Goal: Task Accomplishment & Management: Complete application form

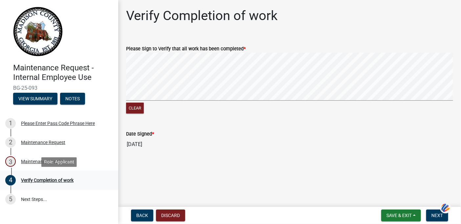
click at [50, 180] on div "Verify Completion of work" at bounding box center [47, 180] width 53 height 5
drag, startPoint x: 50, startPoint y: 180, endPoint x: 66, endPoint y: 181, distance: 16.1
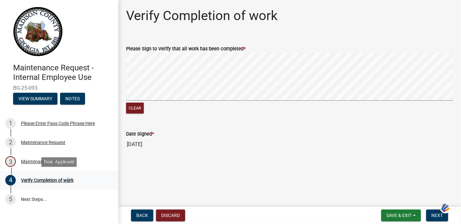
click at [66, 181] on div "Verify Completion of work" at bounding box center [47, 180] width 53 height 5
click at [168, 170] on main "Verify Completion of work Please Sign to Verify that all work has been complete…" at bounding box center [289, 102] width 343 height 204
click at [65, 99] on button "Notes" at bounding box center [72, 99] width 25 height 12
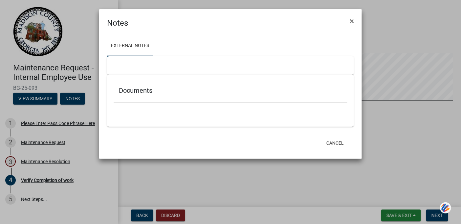
click at [48, 97] on ngb-modal-window "Notes × External Notes Documents Cancel" at bounding box center [230, 112] width 461 height 224
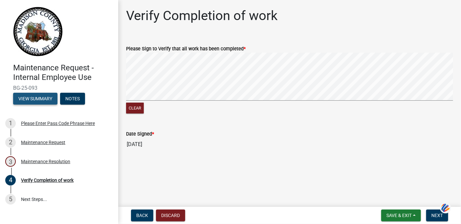
click at [48, 97] on button "View Summary" at bounding box center [35, 99] width 44 height 12
click at [39, 98] on button "View Summary" at bounding box center [35, 99] width 44 height 12
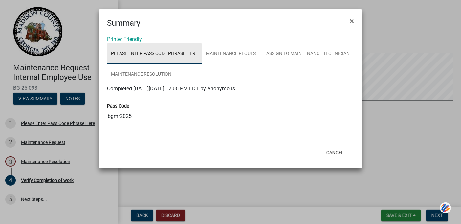
click at [137, 56] on link "Please Enter Pass Code Phrase Here" at bounding box center [154, 53] width 95 height 21
click at [142, 55] on link "Please Enter Pass Code Phrase Here" at bounding box center [154, 53] width 95 height 21
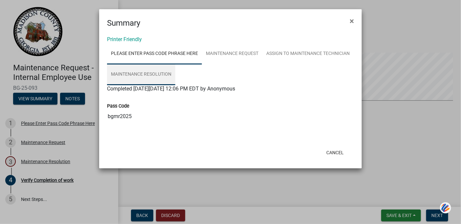
click at [175, 71] on link "Maintenance Resolution" at bounding box center [141, 74] width 68 height 21
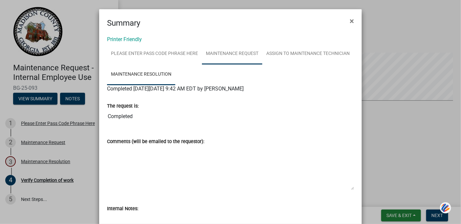
click at [211, 53] on link "Maintenance Request" at bounding box center [232, 53] width 60 height 21
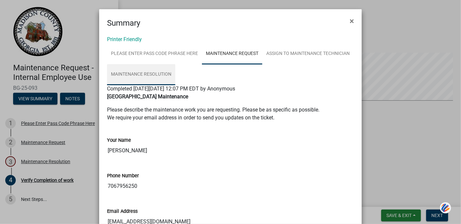
click at [175, 73] on link "Maintenance Resolution" at bounding box center [141, 74] width 68 height 21
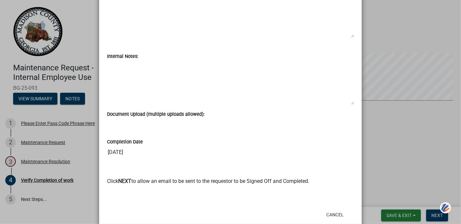
scroll to position [167, 0]
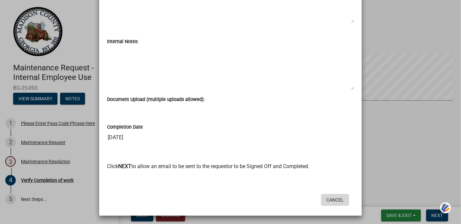
click at [329, 200] on button "Cancel" at bounding box center [335, 200] width 28 height 12
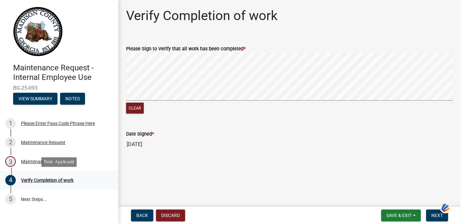
click at [56, 180] on div "Verify Completion of work" at bounding box center [47, 180] width 53 height 5
click at [431, 215] on button "Next" at bounding box center [437, 215] width 22 height 12
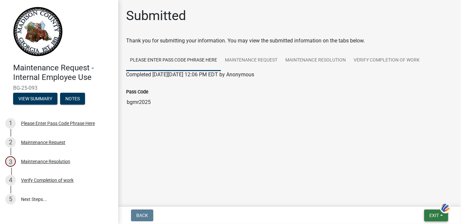
click at [429, 215] on span "Exit" at bounding box center [434, 214] width 10 height 5
click at [414, 197] on button "Save & Exit" at bounding box center [422, 198] width 53 height 16
